Goal: Transaction & Acquisition: Subscribe to service/newsletter

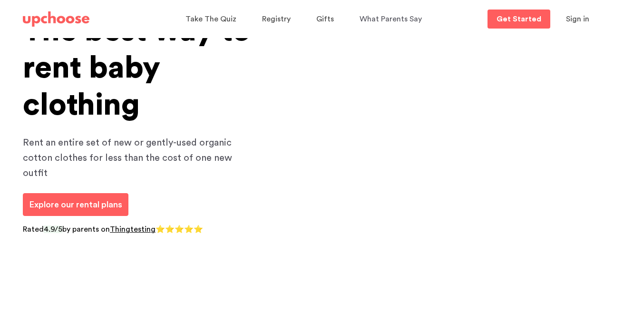
scroll to position [70, 0]
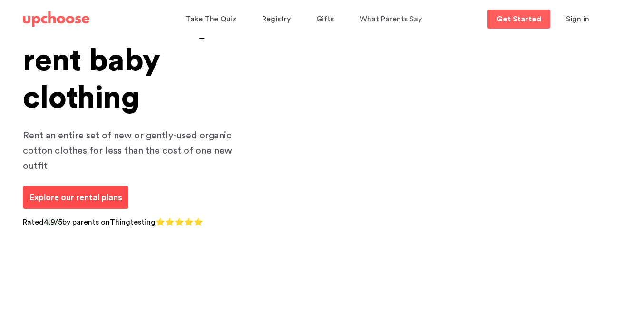
click at [82, 193] on span "Explore our rental plans" at bounding box center [75, 197] width 93 height 9
